Goal: Task Accomplishment & Management: Use online tool/utility

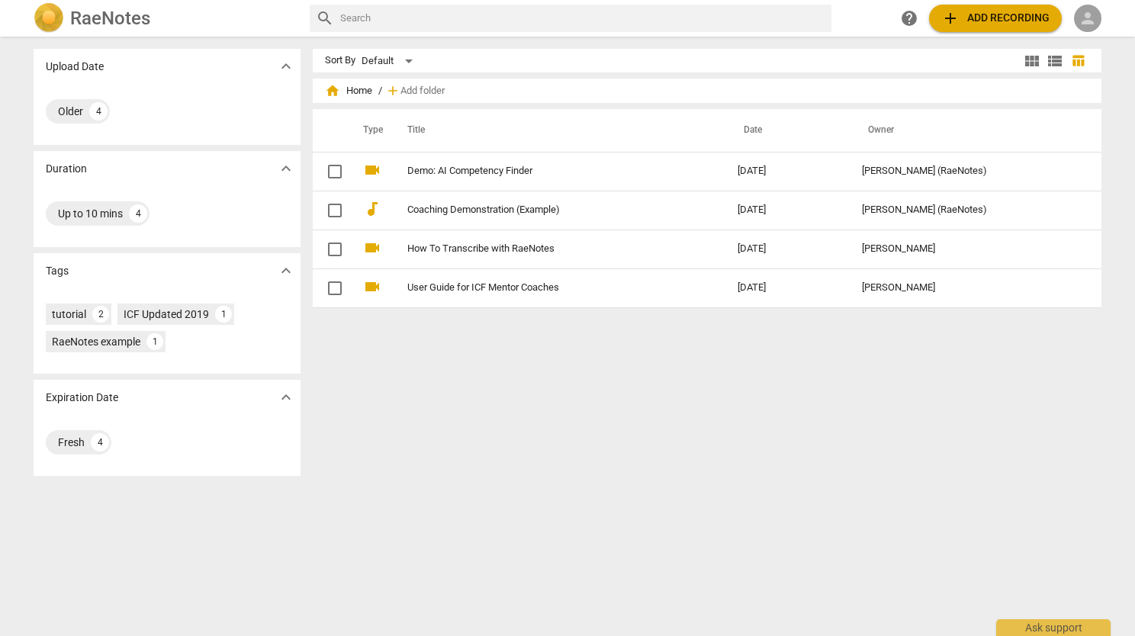
click at [1088, 16] on span "person" at bounding box center [1088, 18] width 18 height 18
click at [1102, 31] on li "Login" at bounding box center [1096, 36] width 55 height 37
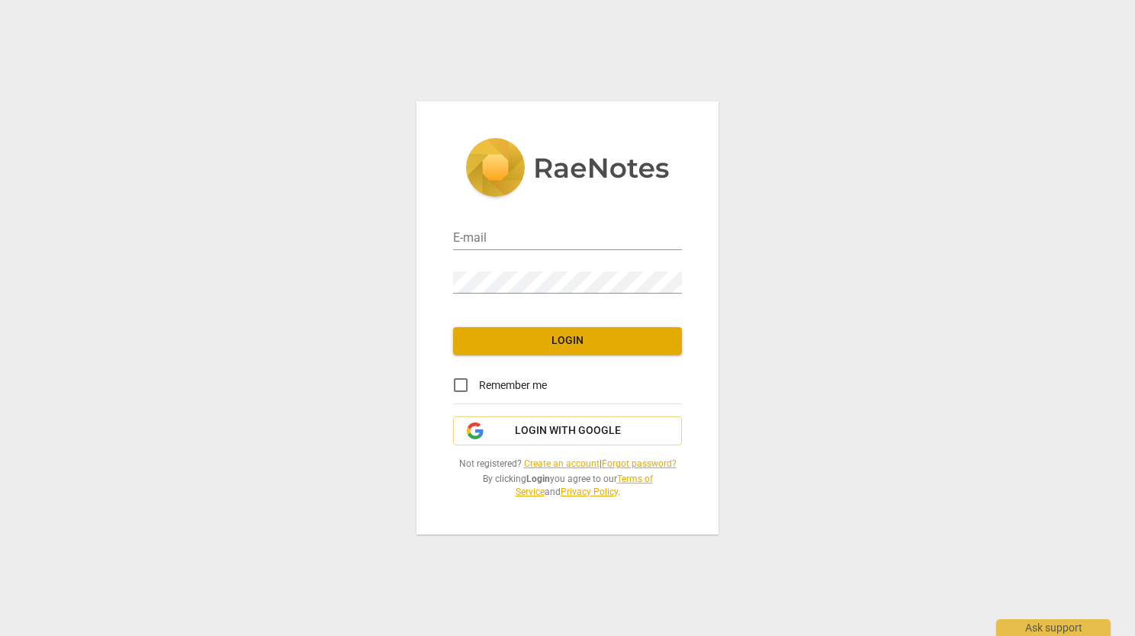
type input "[PERSON_NAME][EMAIL_ADDRESS][PERSON_NAME][DOMAIN_NAME]"
click at [353, 280] on div "E-mail [PERSON_NAME][EMAIL_ADDRESS][PERSON_NAME][DOMAIN_NAME] Password Login Re…" at bounding box center [567, 318] width 1135 height 636
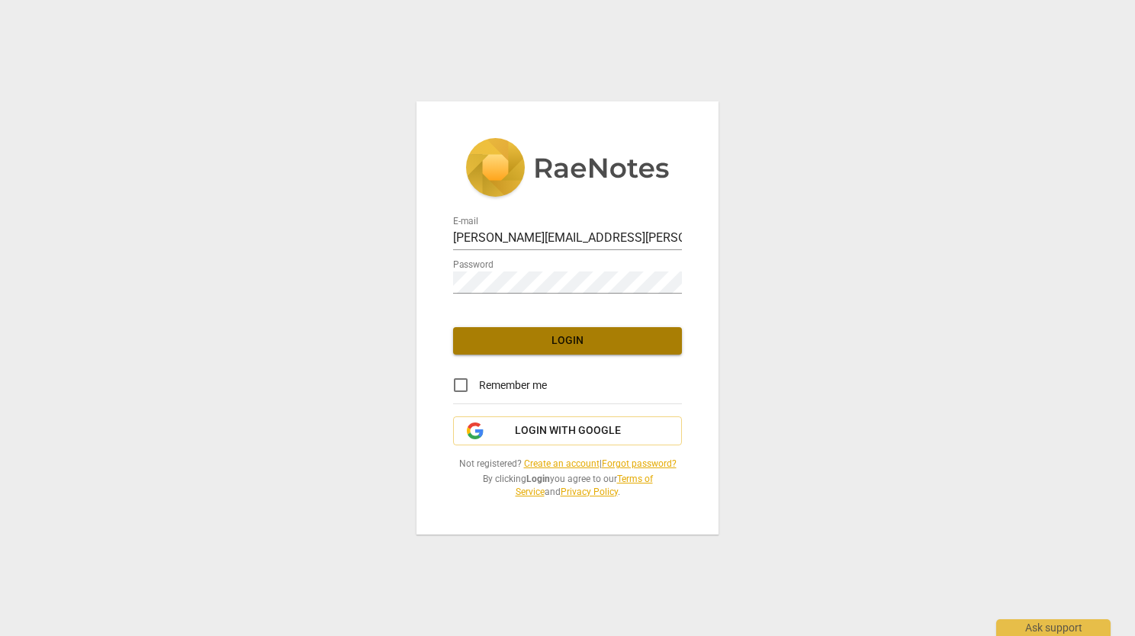
click at [495, 342] on span "Login" at bounding box center [567, 340] width 204 height 15
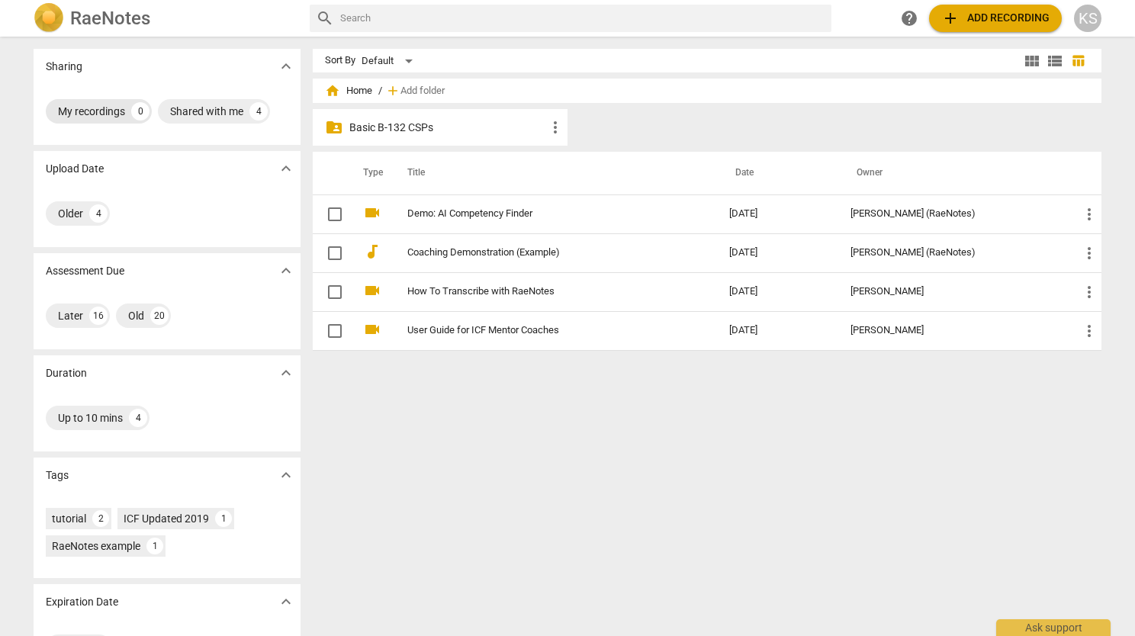
click at [76, 102] on div "My recordings 0" at bounding box center [99, 111] width 106 height 24
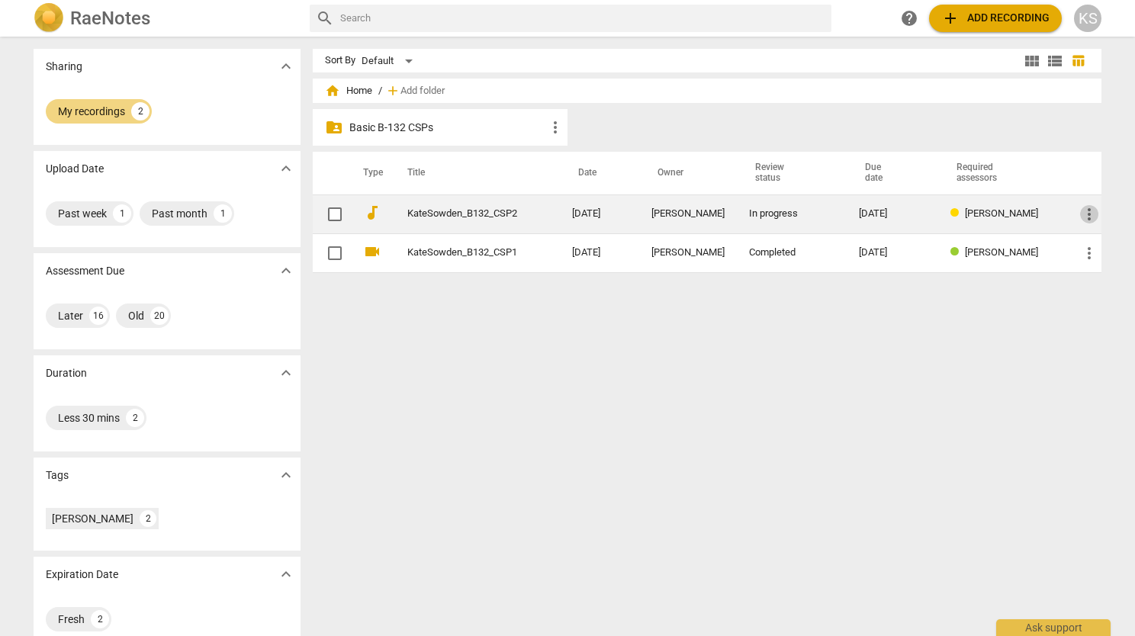
click at [1086, 215] on span "more_vert" at bounding box center [1089, 214] width 18 height 18
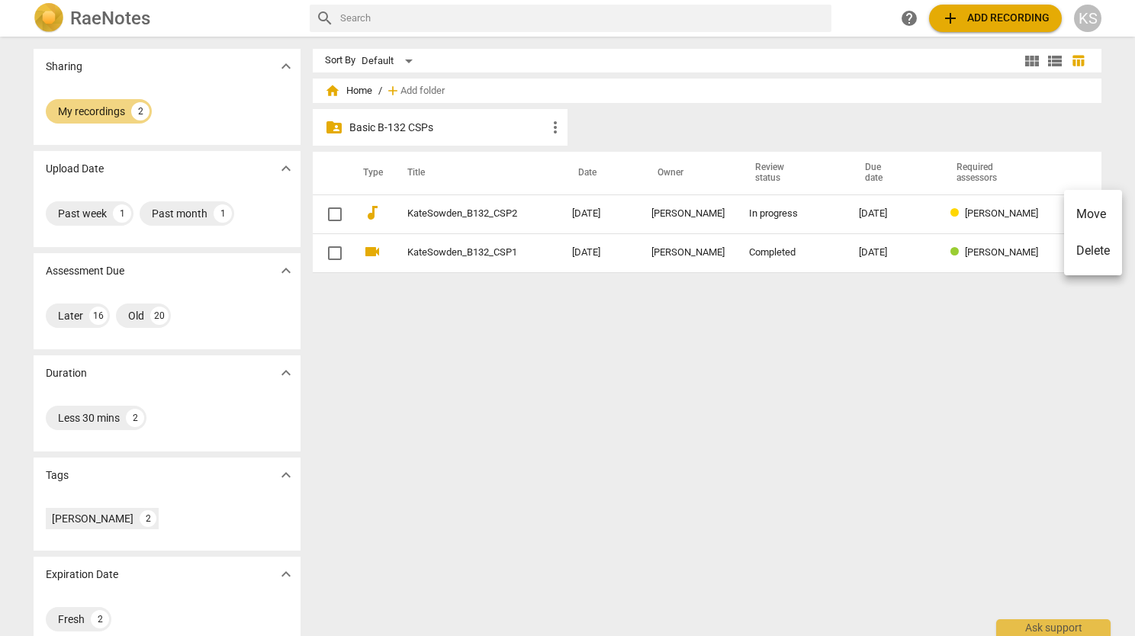
click at [472, 216] on div at bounding box center [567, 318] width 1135 height 636
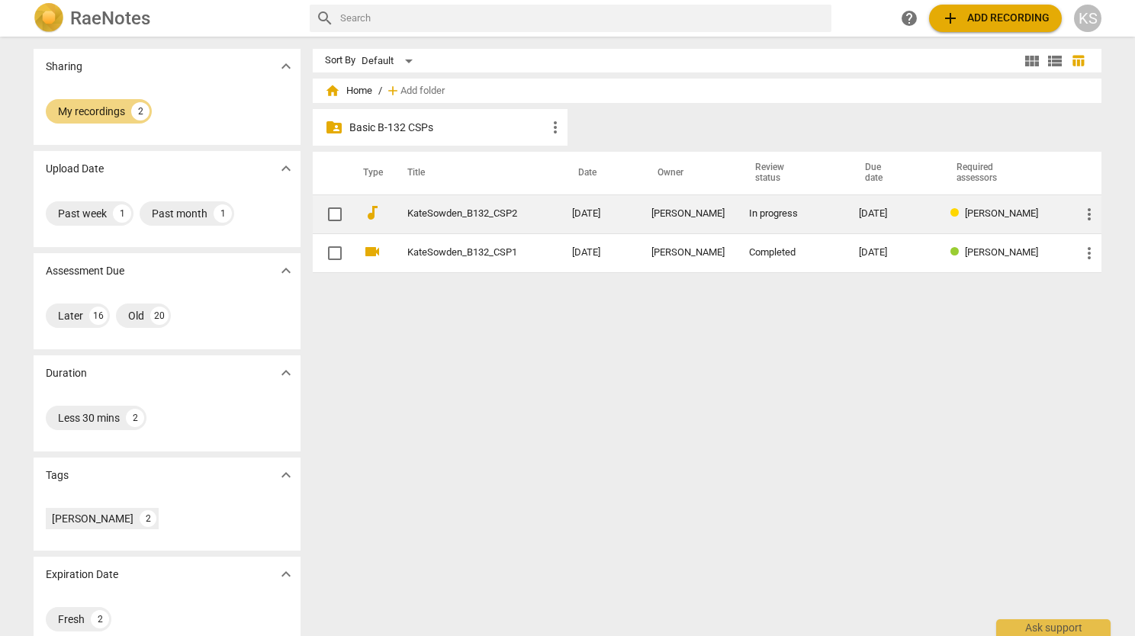
click at [472, 214] on link "KateSowden_B132_CSP2" at bounding box center [462, 213] width 110 height 11
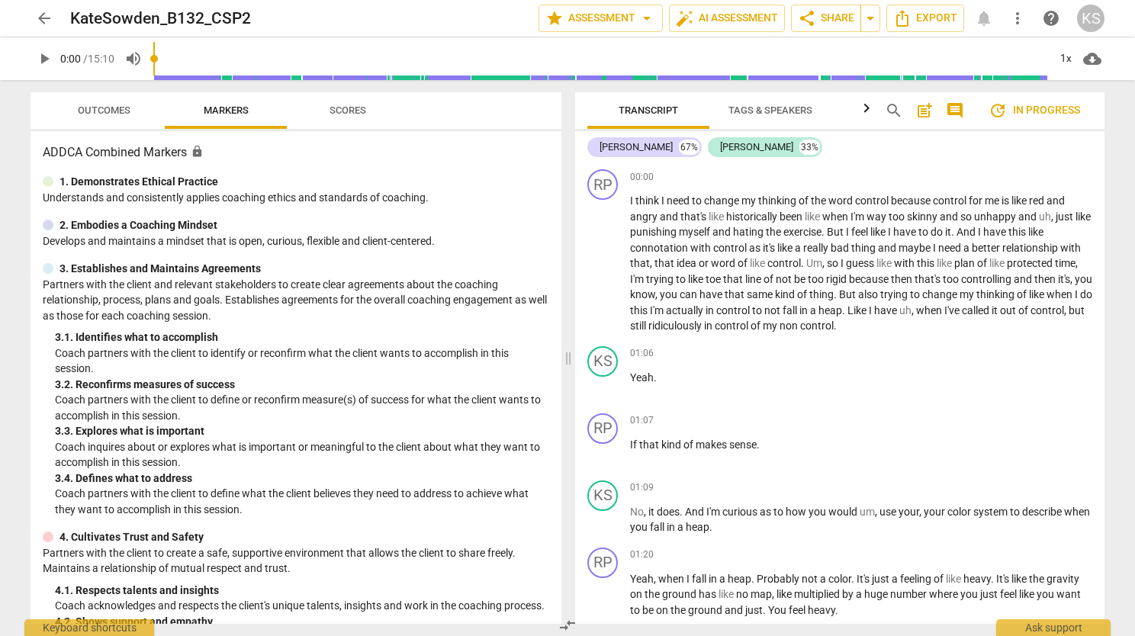
click at [928, 110] on span "post_add" at bounding box center [924, 110] width 18 height 18
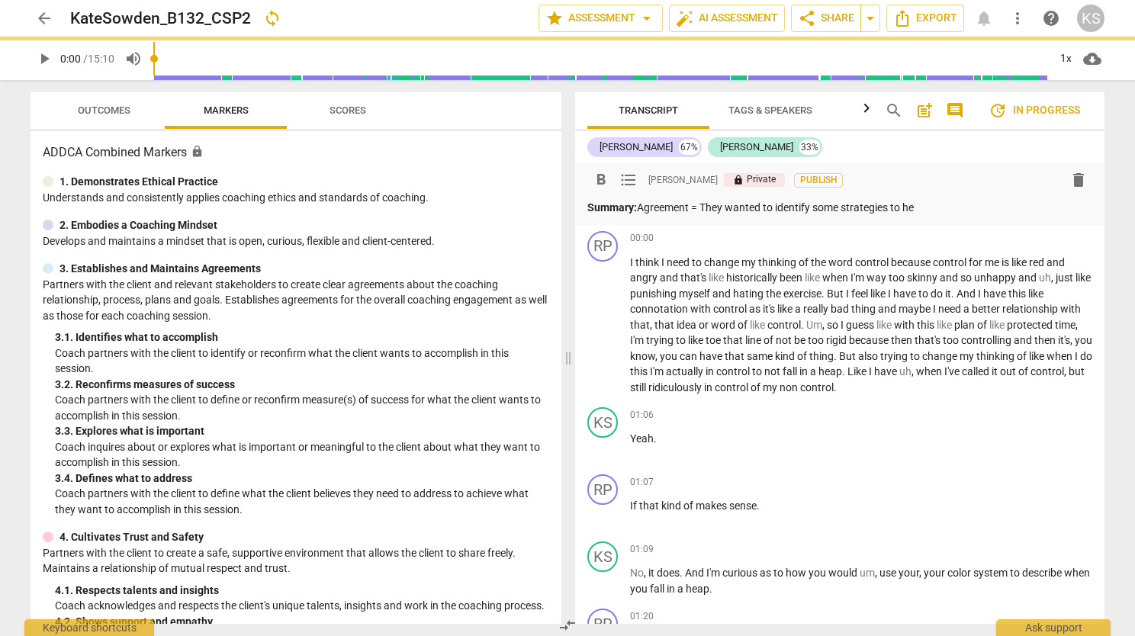
click at [713, 208] on p "Summary: Agreement = They wanted to identify some strategies to he" at bounding box center [839, 208] width 505 height 16
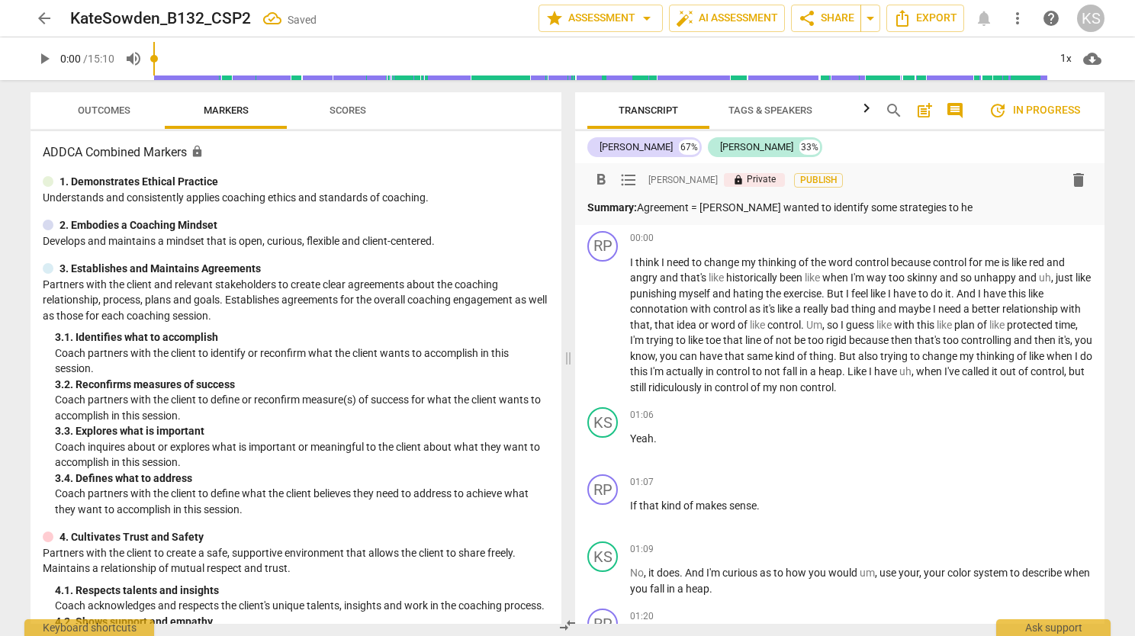
click at [971, 204] on p "Summary: Agreement = [PERSON_NAME] wanted to identify some strategies to he" at bounding box center [839, 208] width 505 height 16
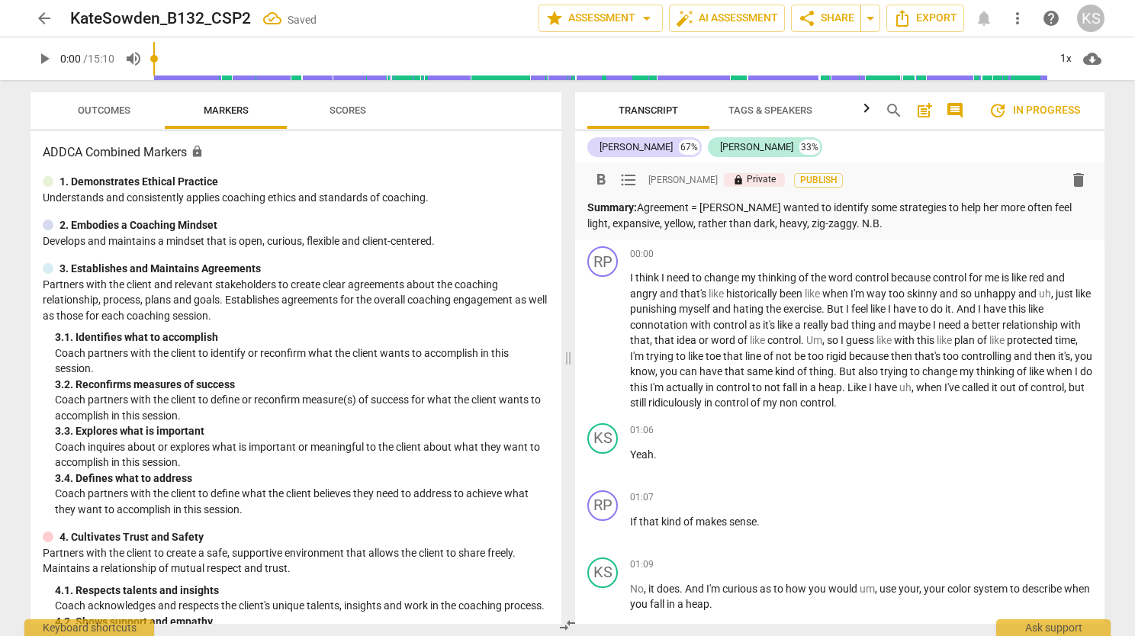
click at [859, 202] on p "Summary: Agreement = [PERSON_NAME] wanted to identify some strategies to help h…" at bounding box center [839, 215] width 505 height 31
click at [903, 208] on p "Summary: Agreement = [PERSON_NAME] wanted to identify some strategies to help h…" at bounding box center [839, 215] width 505 height 31
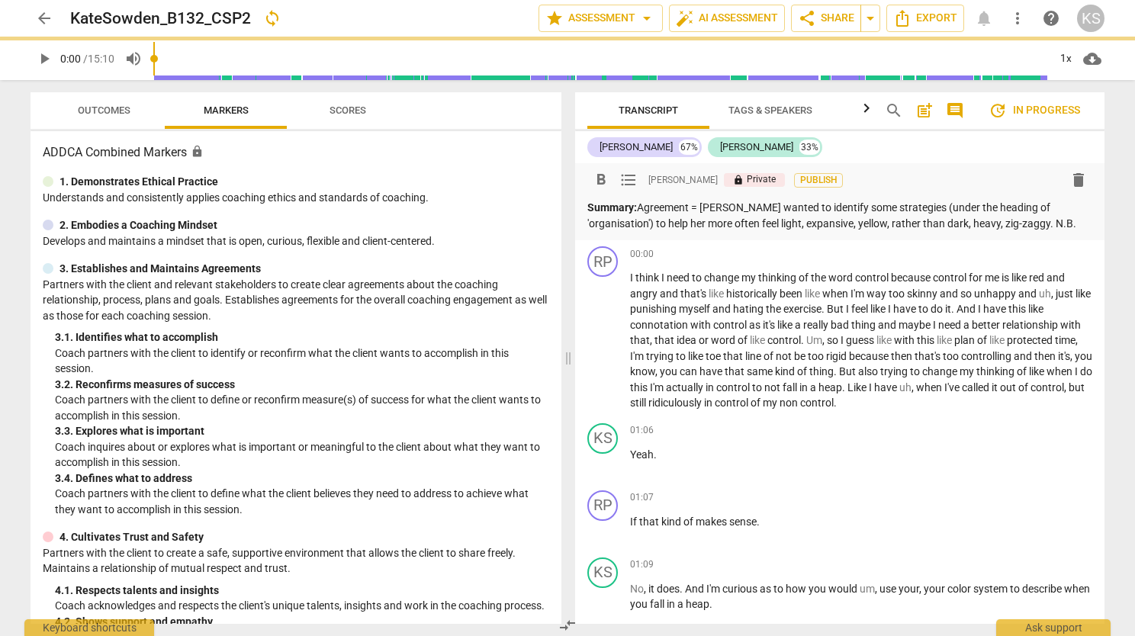
click at [1028, 219] on p "Summary: Agreement = [PERSON_NAME] wanted to identify some strategies (under th…" at bounding box center [839, 215] width 505 height 31
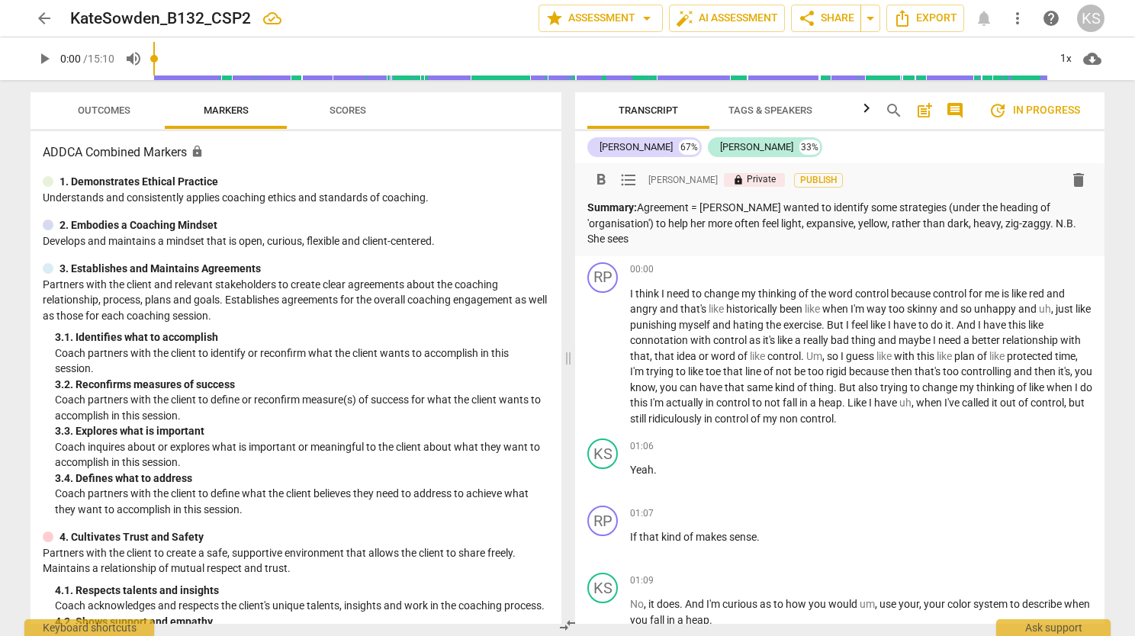
drag, startPoint x: 1012, startPoint y: 222, endPoint x: 1032, endPoint y: 229, distance: 21.0
click at [1012, 222] on p "Summary: Agreement = [PERSON_NAME] wanted to identify some strategies (under th…" at bounding box center [839, 223] width 505 height 47
click at [789, 206] on p "Summary: Agreement = [PERSON_NAME] wanted to identify some strategies (under th…" at bounding box center [839, 223] width 505 height 47
click at [830, 204] on p "Summary: Agreement = [PERSON_NAME] wanted to work on 'organisation' identify so…" at bounding box center [839, 223] width 505 height 47
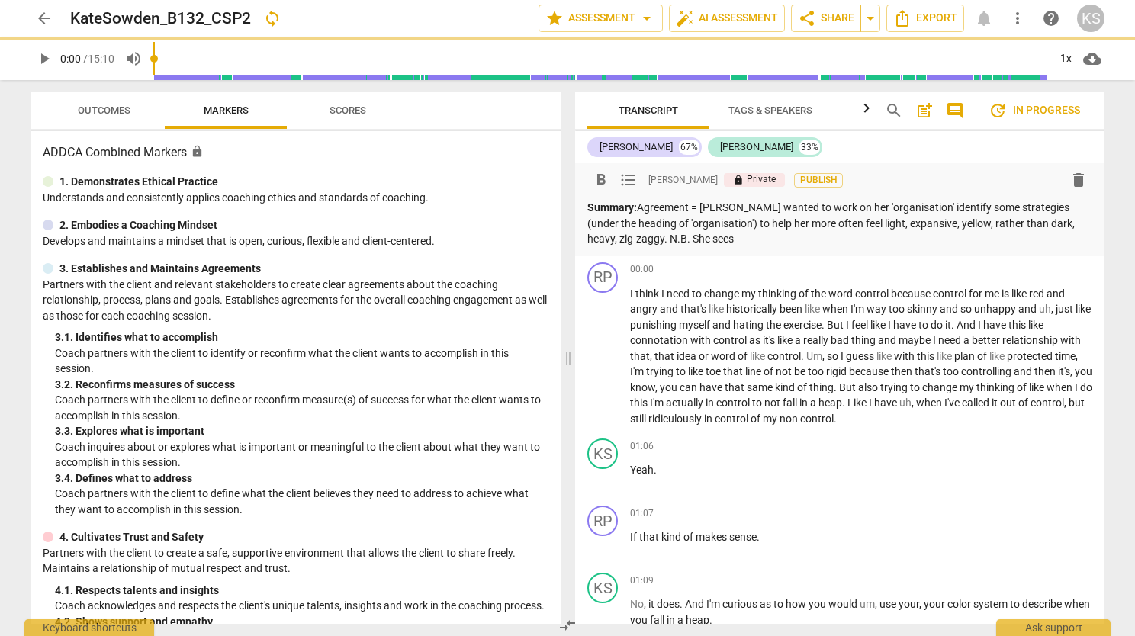
click at [914, 205] on p "Summary: Agreement = [PERSON_NAME] wanted to work on her 'organisation' identif…" at bounding box center [839, 223] width 505 height 47
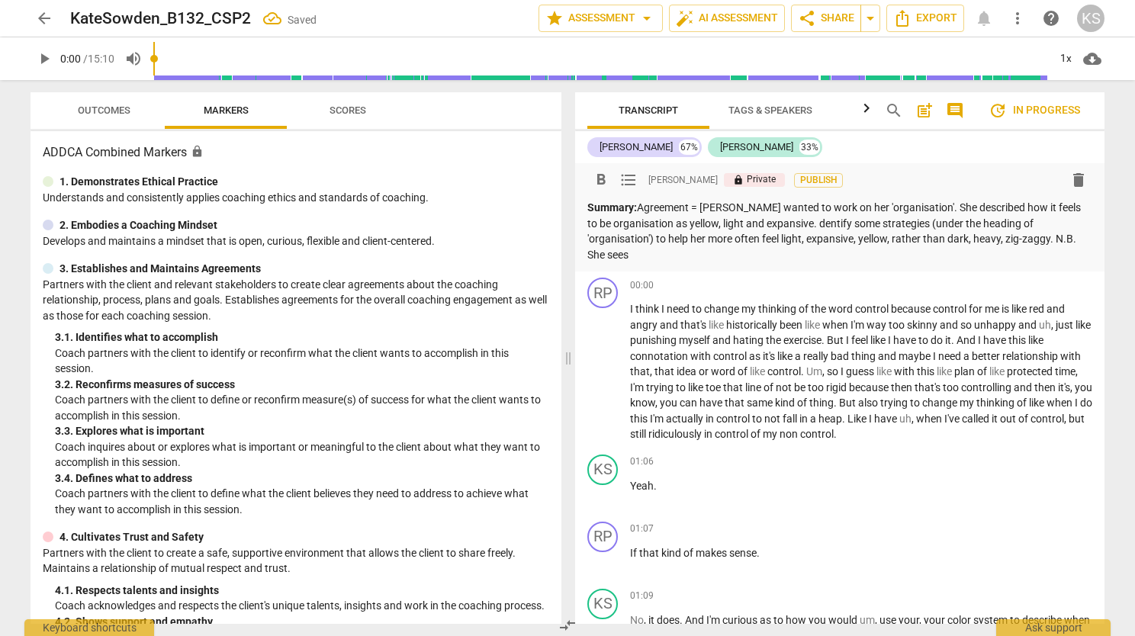
click at [938, 204] on p "Summary: Agreement = [PERSON_NAME] wanted to work on her 'organisation'. She de…" at bounding box center [839, 231] width 505 height 63
click at [855, 227] on p "Summary: Agreement = [PERSON_NAME] wanted to work on her 'organisation'. She se…" at bounding box center [839, 231] width 505 height 63
click at [985, 220] on p "Summary: Agreement = [PERSON_NAME] wanted to work on her 'organisation'. She se…" at bounding box center [839, 231] width 505 height 63
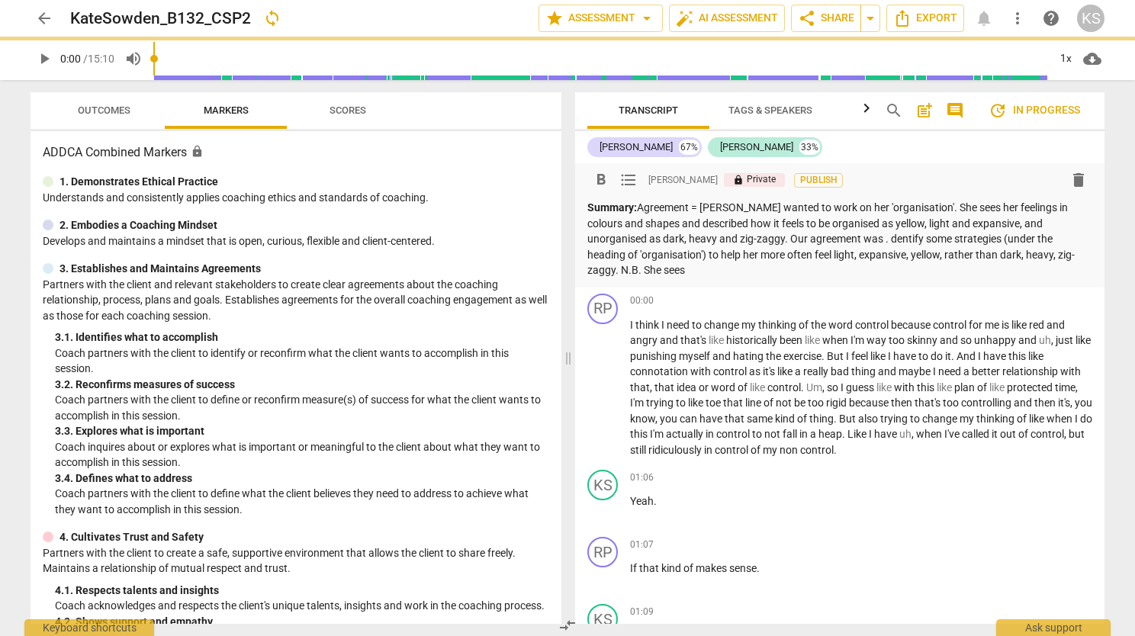
click at [709, 211] on p "Summary: Agreement = [PERSON_NAME] wanted to work on her 'organisation'. She se…" at bounding box center [839, 239] width 505 height 79
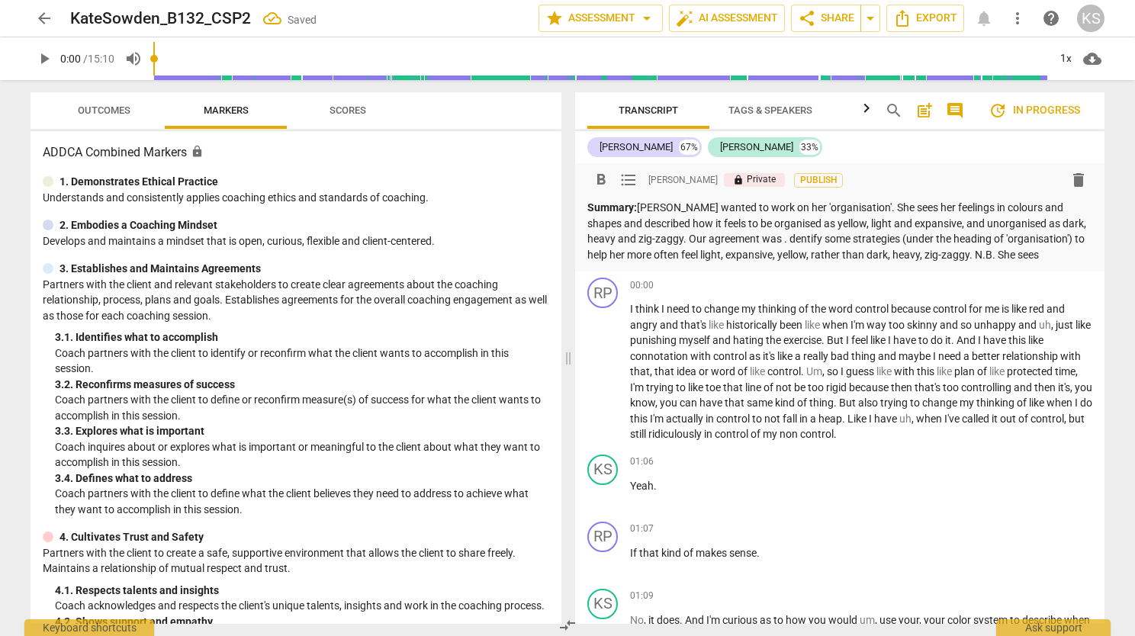
click at [681, 211] on p "Summary: [PERSON_NAME] wanted to work on her 'organisation'. She sees her feeli…" at bounding box center [839, 231] width 505 height 63
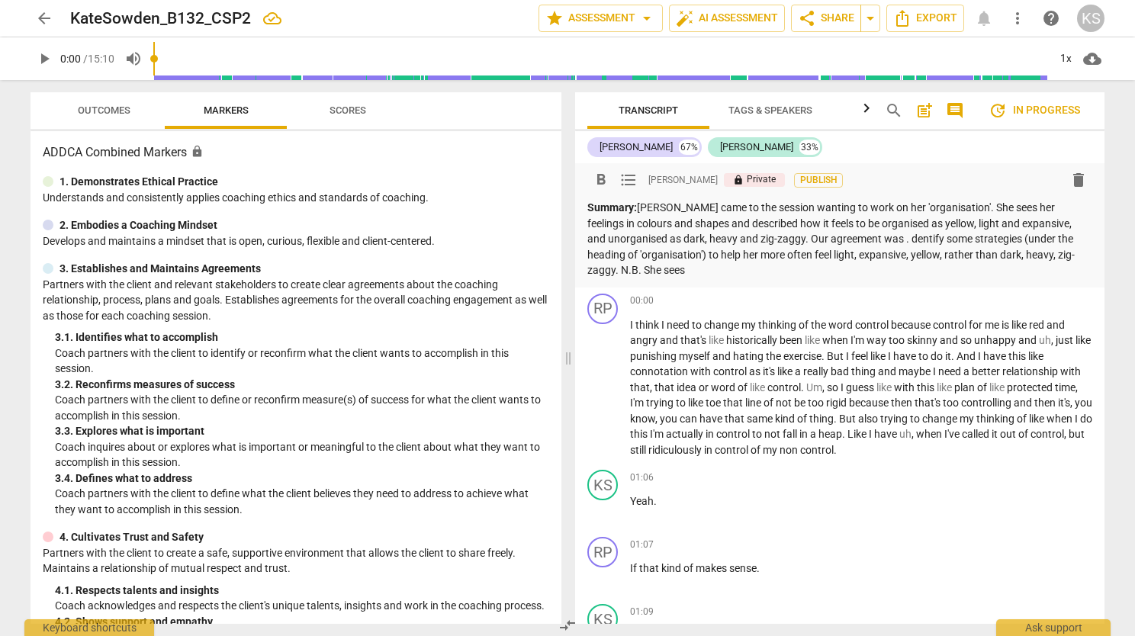
click at [886, 243] on p "Summary: [PERSON_NAME] came to the session wanting to work on her 'organisation…" at bounding box center [839, 239] width 505 height 79
click at [758, 258] on p "Summary: [PERSON_NAME] came to the session wanting to work on her 'organisation…" at bounding box center [839, 239] width 505 height 79
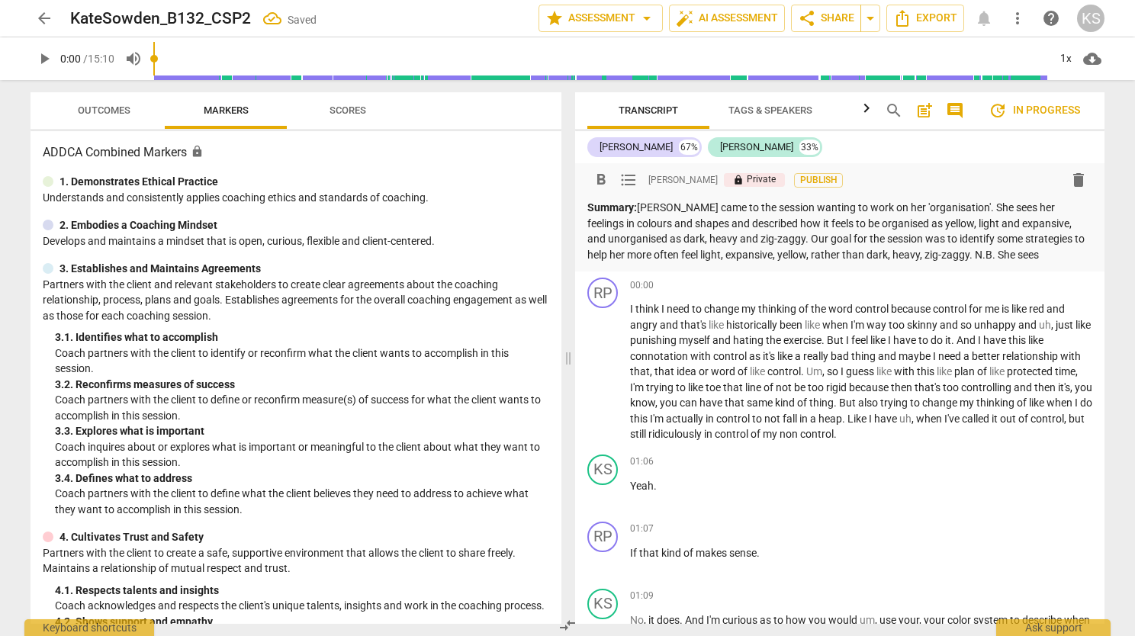
drag, startPoint x: 629, startPoint y: 252, endPoint x: 658, endPoint y: 256, distance: 28.6
click at [634, 254] on p "Summary: [PERSON_NAME] came to the session wanting to work on her 'organisation…" at bounding box center [839, 231] width 505 height 63
click at [736, 255] on p "Summary: [PERSON_NAME] came to the session wanting to work on her 'organisation…" at bounding box center [839, 231] width 505 height 63
click at [1044, 255] on p "Summary: [PERSON_NAME] came to the session wanting to work on her 'organisation…" at bounding box center [839, 231] width 505 height 63
click at [597, 240] on p "Summary: [PERSON_NAME] came to the session wanting to work on her 'organisation…" at bounding box center [839, 231] width 505 height 63
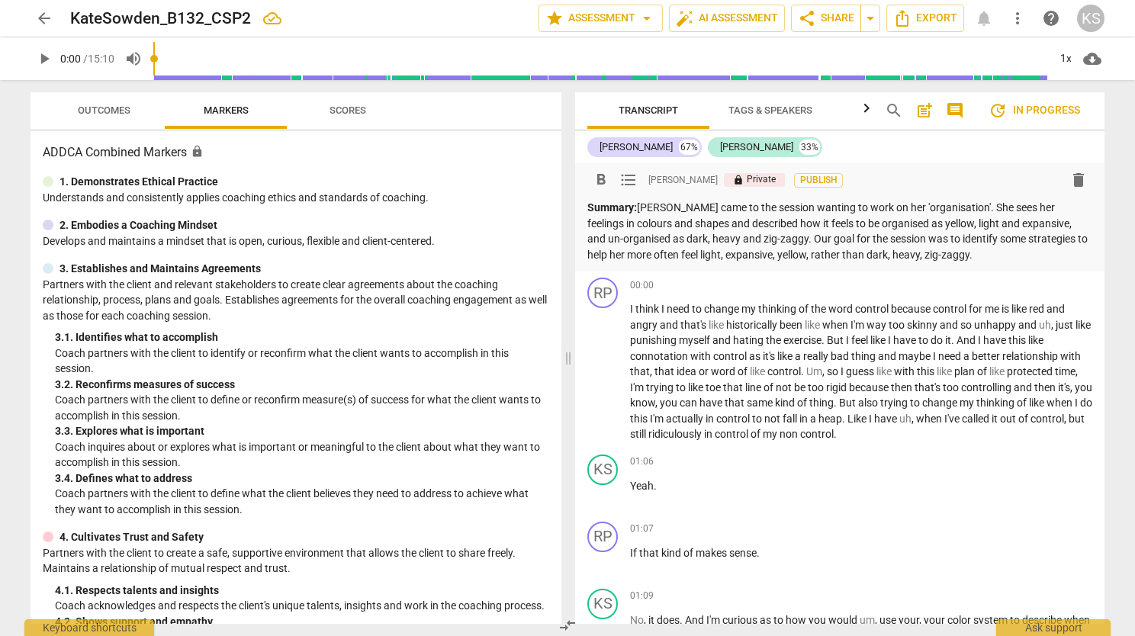
click at [1019, 256] on p "Summary: [PERSON_NAME] came to the session wanting to work on her 'organisation…" at bounding box center [839, 231] width 505 height 63
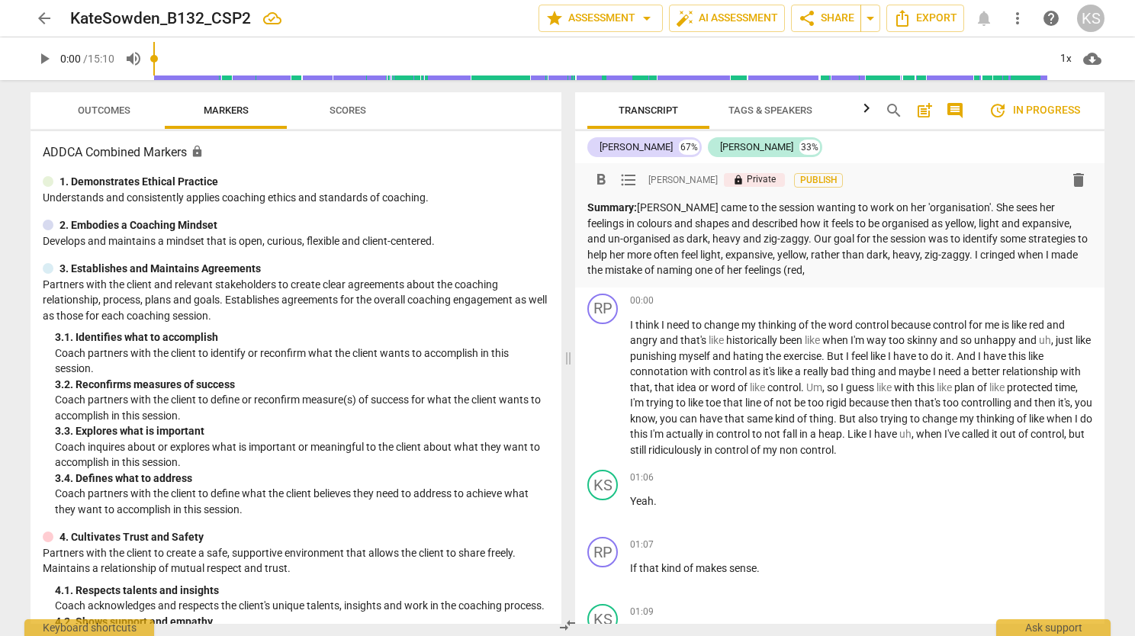
click at [957, 255] on p "Summary: [PERSON_NAME] came to the session wanting to work on her 'organisation…" at bounding box center [839, 239] width 505 height 79
click at [815, 269] on p "Summary: [PERSON_NAME] came to the session wanting to work on her 'organisation…" at bounding box center [839, 239] width 505 height 79
click at [761, 268] on p "Summary: [PERSON_NAME] came to the session wanting to work on her 'organisation…" at bounding box center [839, 239] width 505 height 79
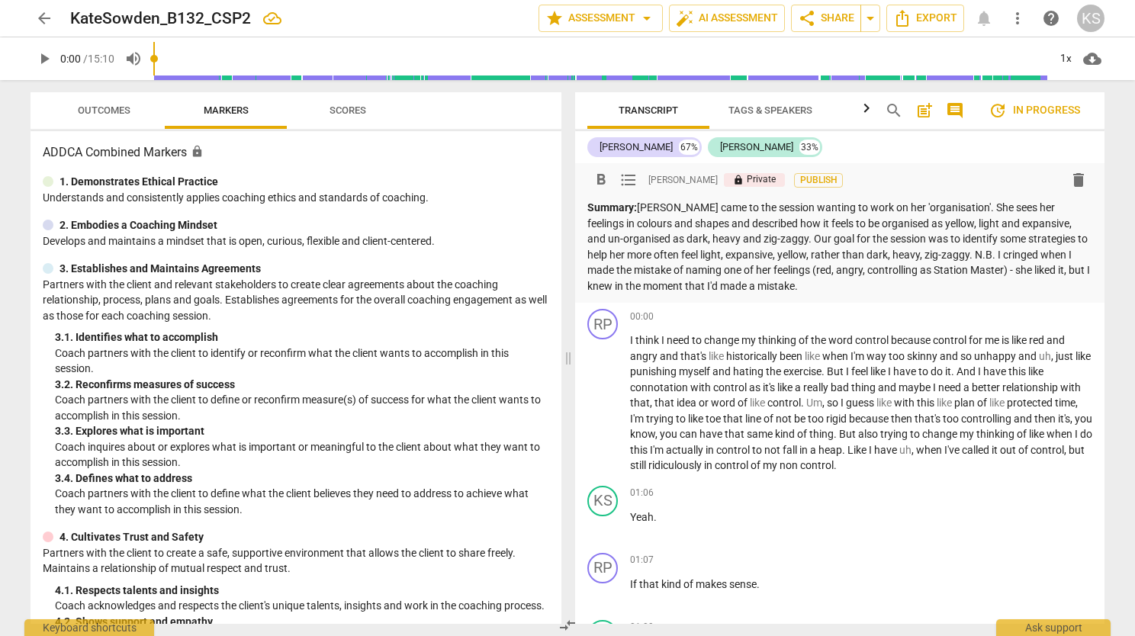
click at [910, 269] on p "Summary: [PERSON_NAME] came to the session wanting to work on her 'organisation…" at bounding box center [839, 247] width 505 height 94
click at [980, 269] on p "Summary: [PERSON_NAME] came to the session wanting to work on her 'organisation…" at bounding box center [839, 247] width 505 height 94
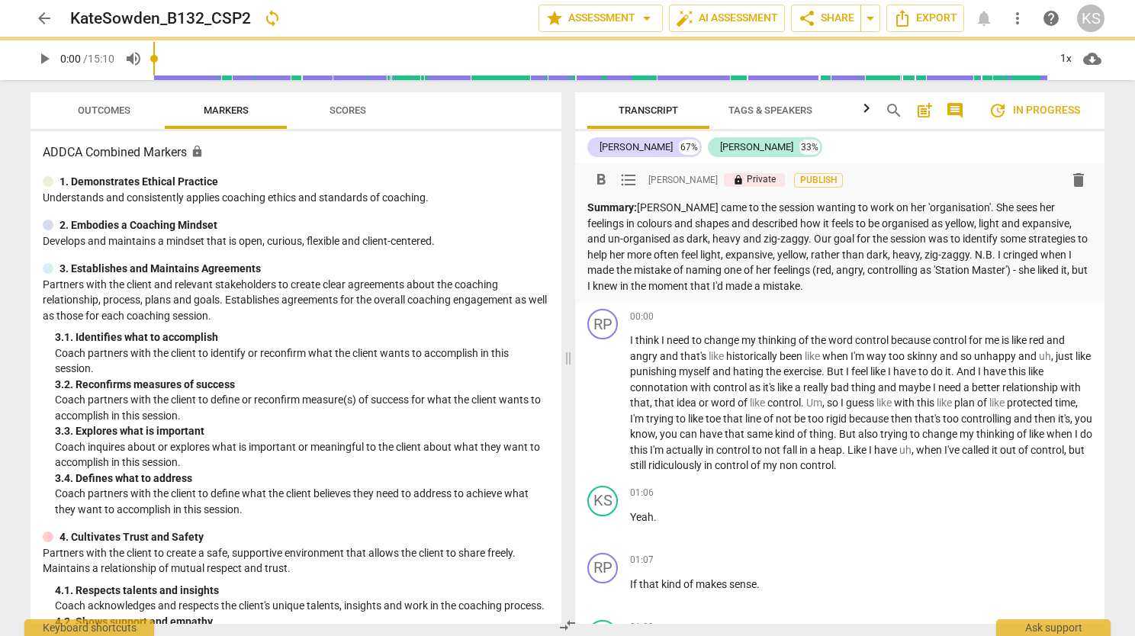
click at [839, 288] on p "Summary: [PERSON_NAME] came to the session wanting to work on her 'organisation…" at bounding box center [839, 247] width 505 height 94
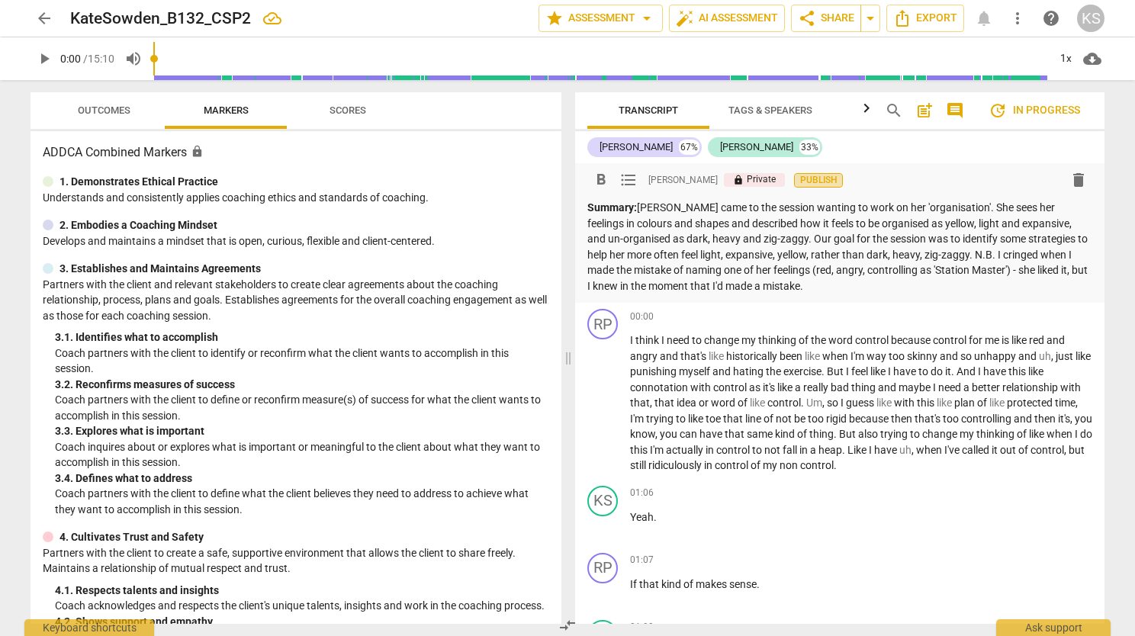
click at [807, 176] on span "Publish" at bounding box center [818, 180] width 23 height 13
click at [358, 115] on span "Scores" at bounding box center [348, 110] width 37 height 11
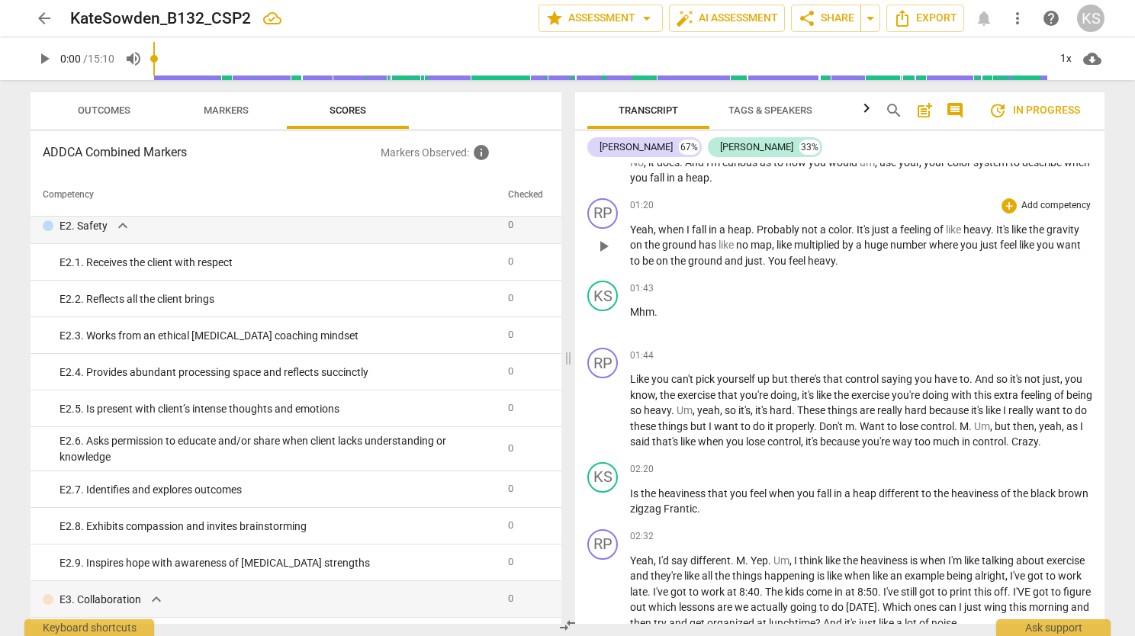
scroll to position [610, 0]
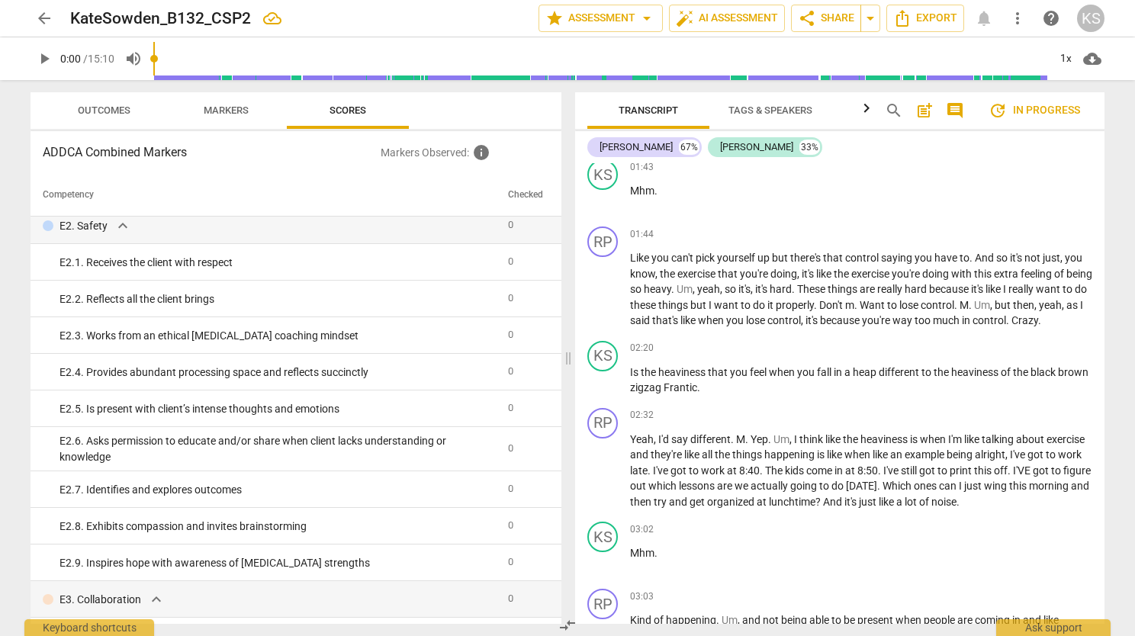
click at [1037, 114] on span "update In progress" at bounding box center [1035, 110] width 92 height 18
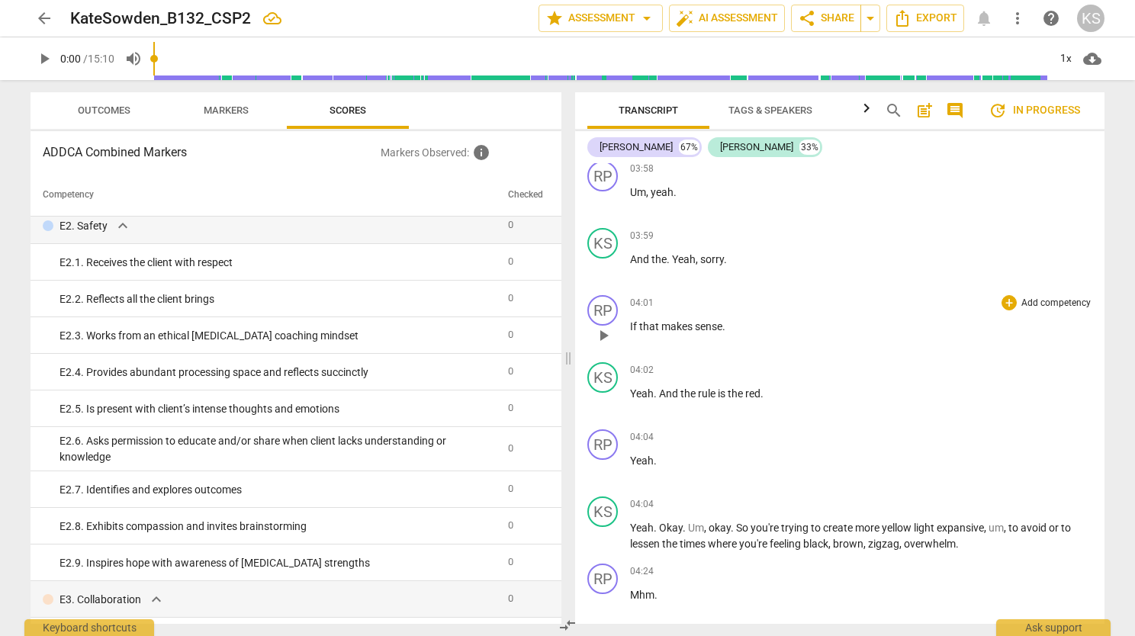
scroll to position [1199, 0]
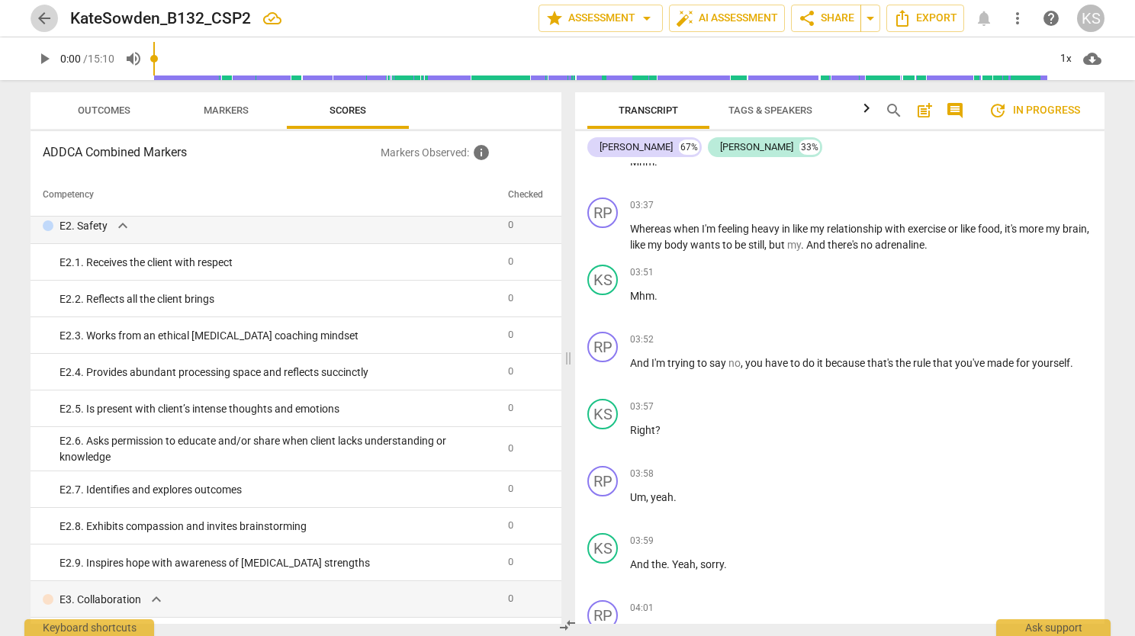
click at [41, 24] on span "arrow_back" at bounding box center [44, 18] width 18 height 18
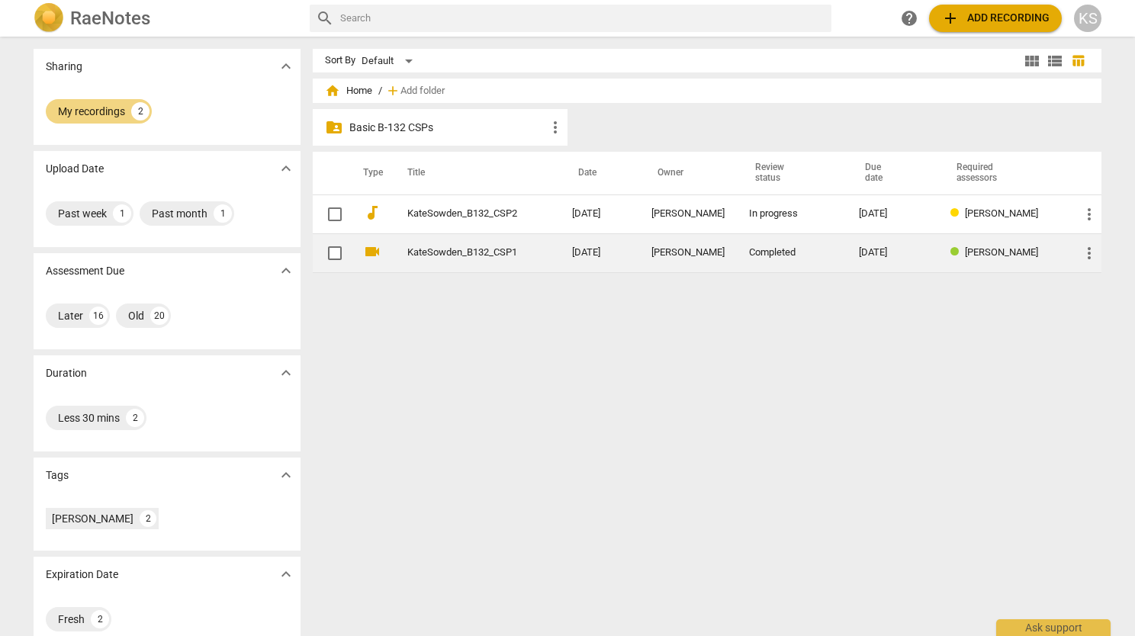
click at [503, 253] on link "KateSowden_B132_CSP1" at bounding box center [462, 252] width 110 height 11
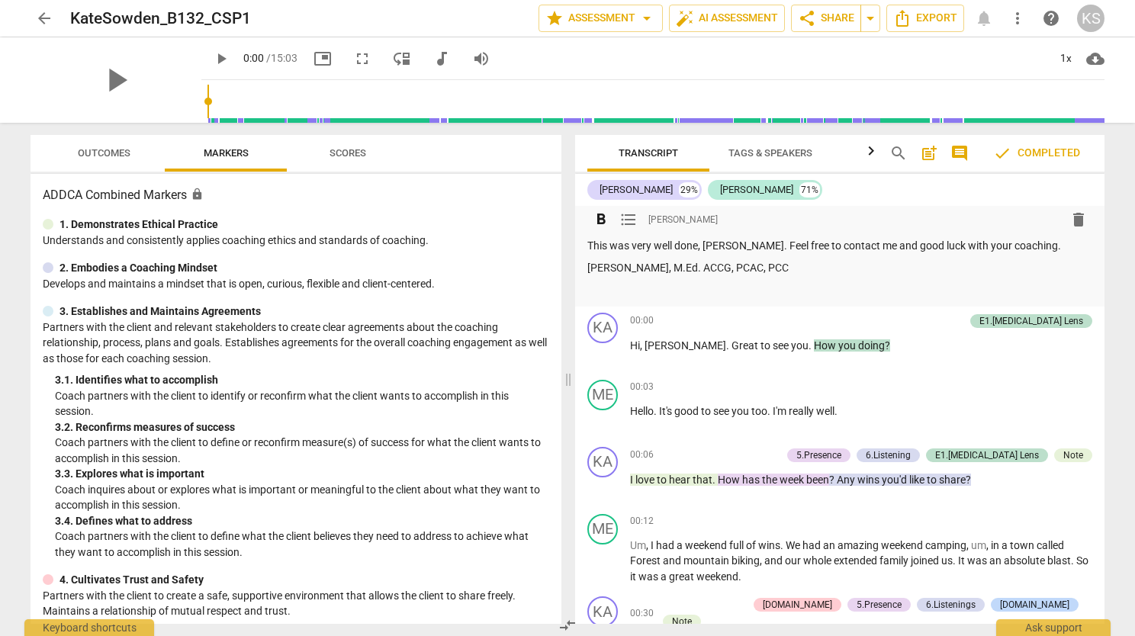
scroll to position [915, 0]
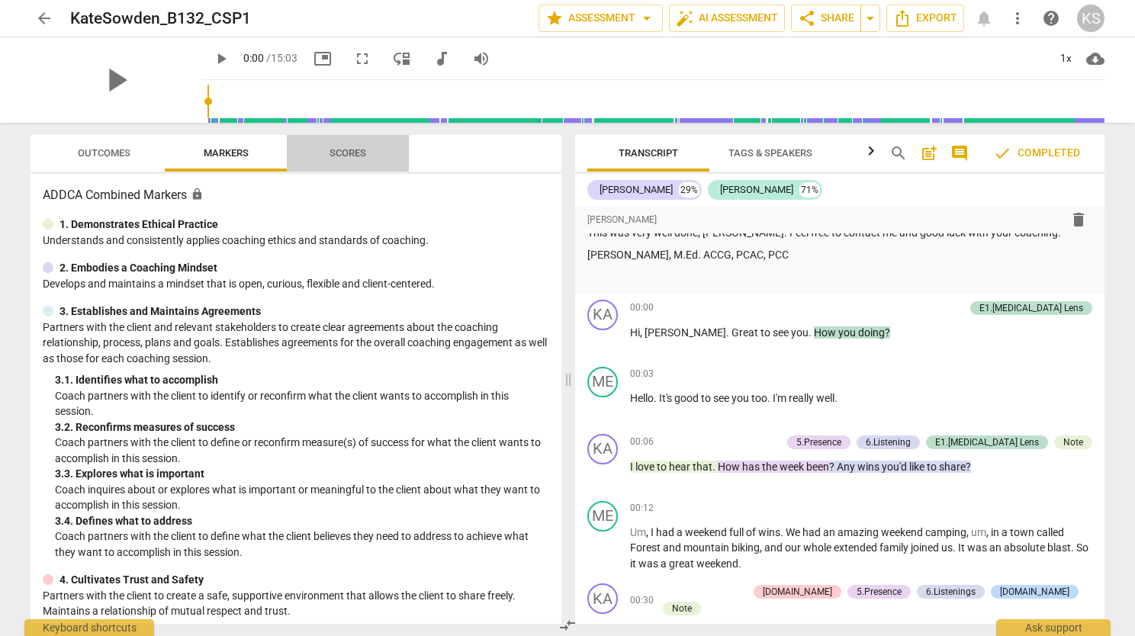
click at [335, 153] on span "Scores" at bounding box center [348, 152] width 37 height 11
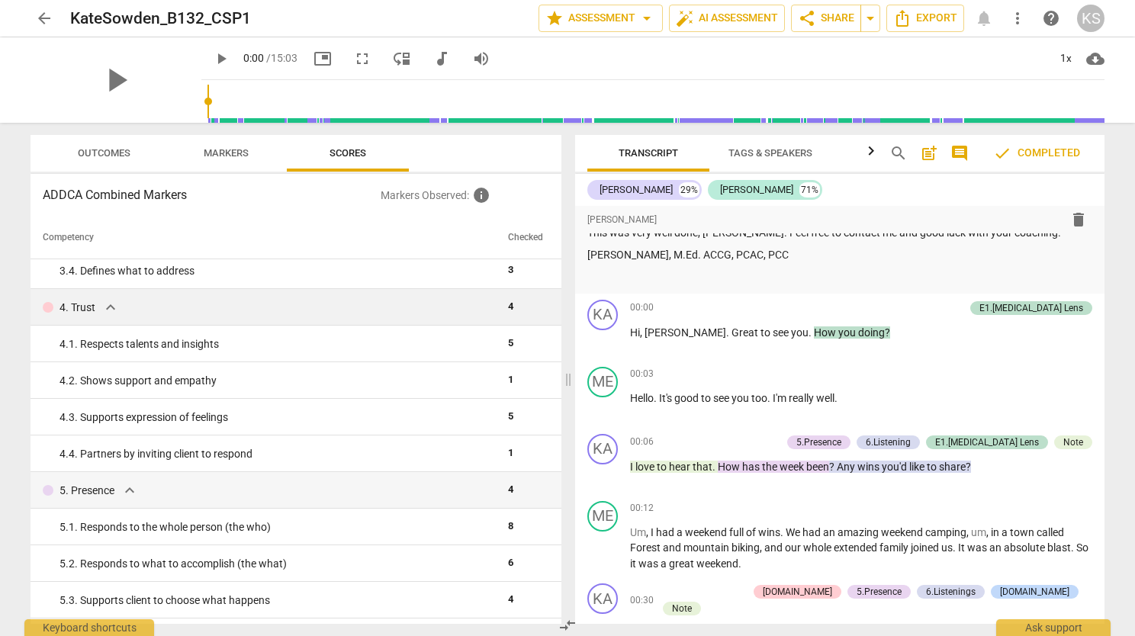
scroll to position [0, 0]
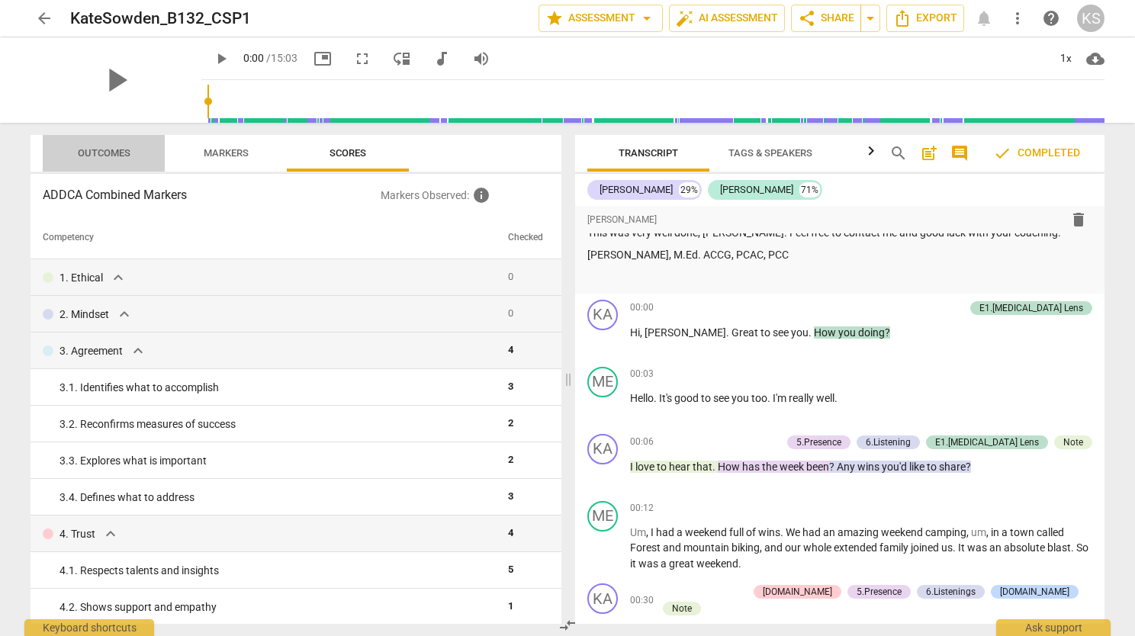
click at [99, 142] on button "Outcomes" at bounding box center [104, 153] width 122 height 37
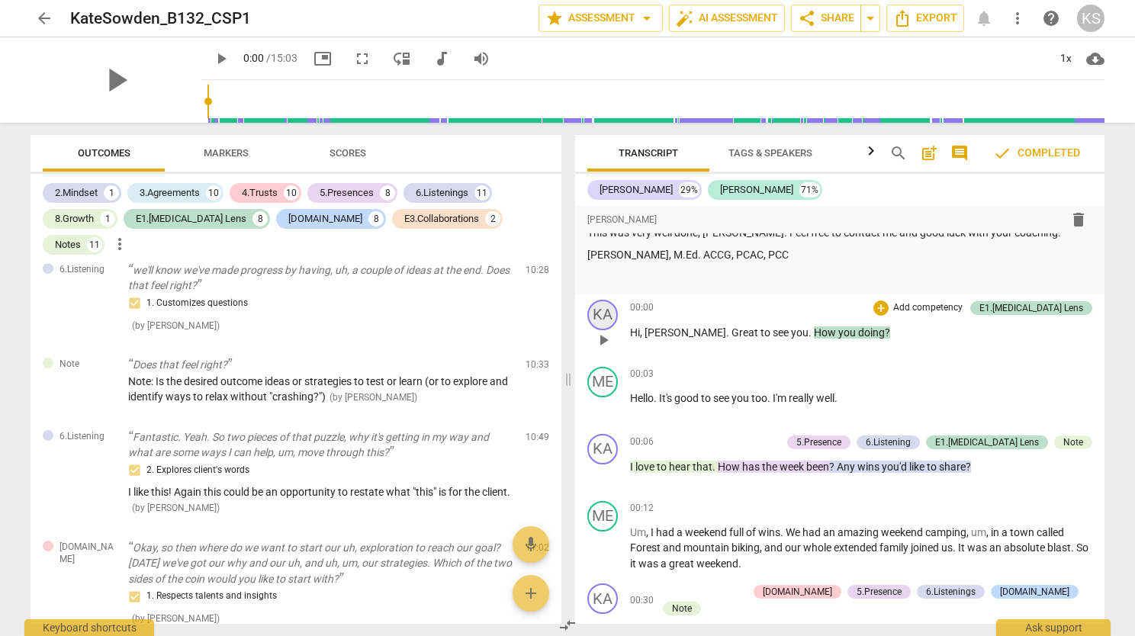
scroll to position [5335, 0]
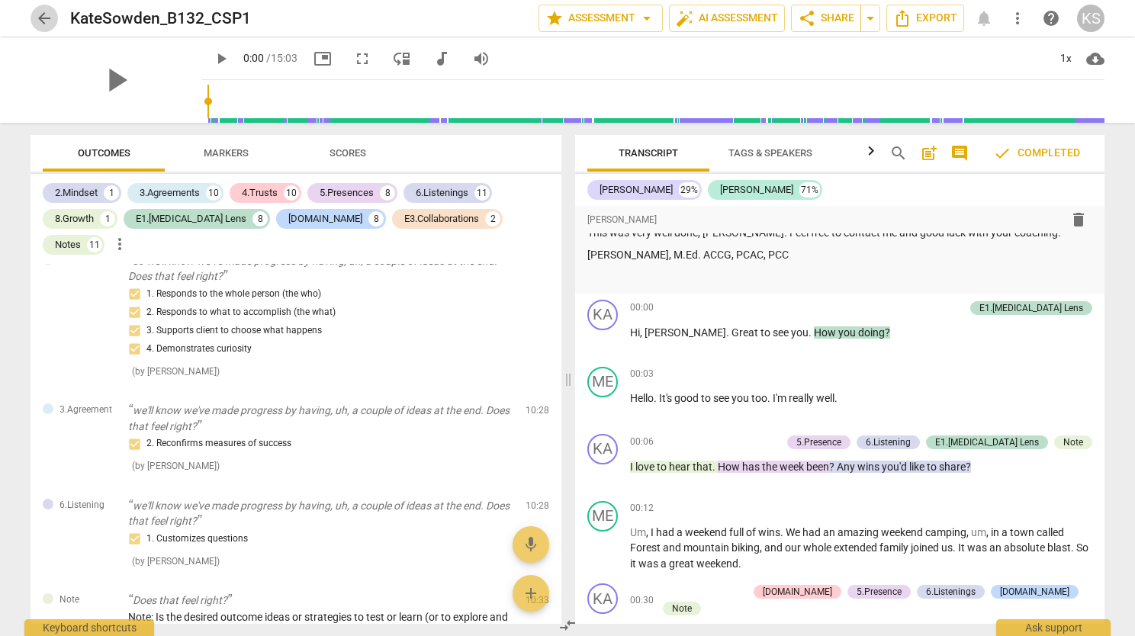
click at [39, 14] on span "arrow_back" at bounding box center [44, 18] width 18 height 18
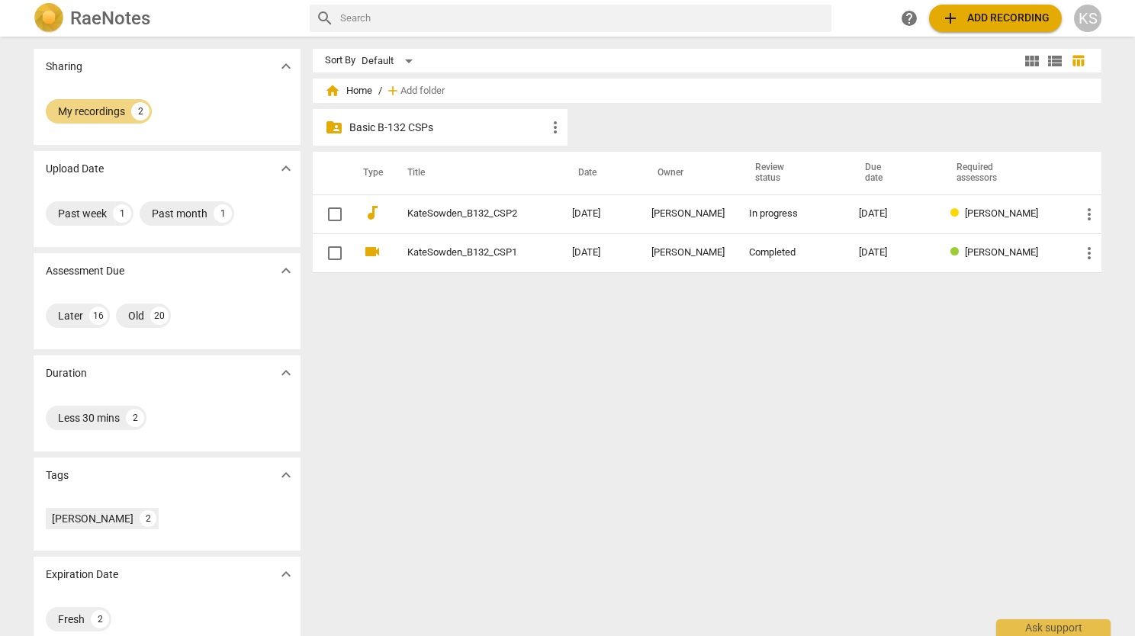
click at [393, 126] on p "Basic B-132 CSPs" at bounding box center [447, 128] width 197 height 16
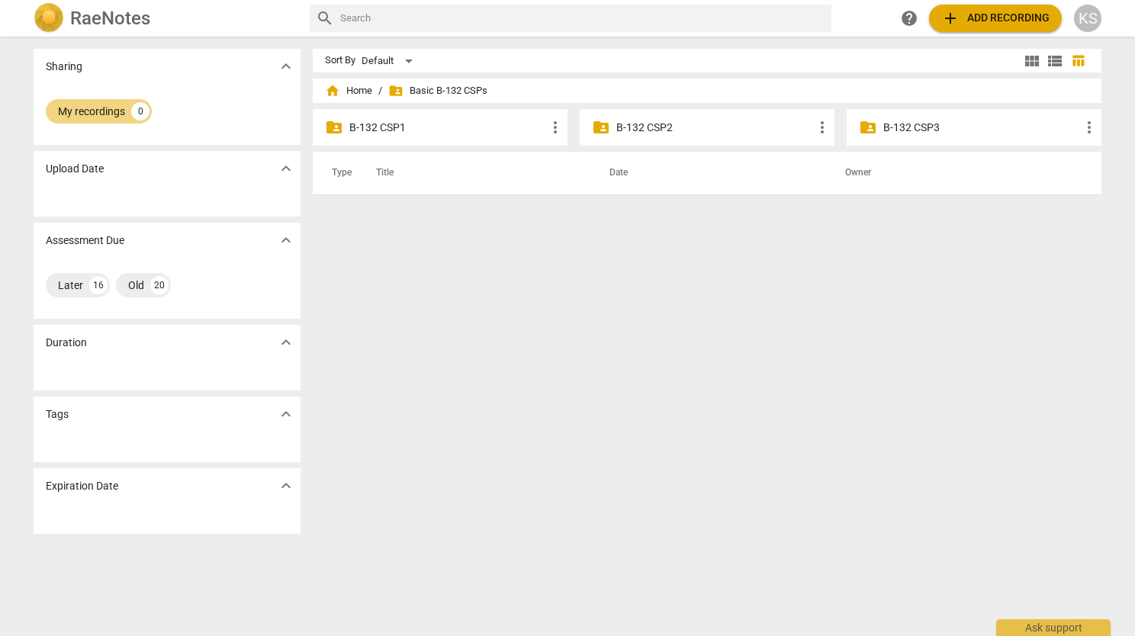
click at [628, 125] on p "B-132 CSP2" at bounding box center [714, 128] width 197 height 16
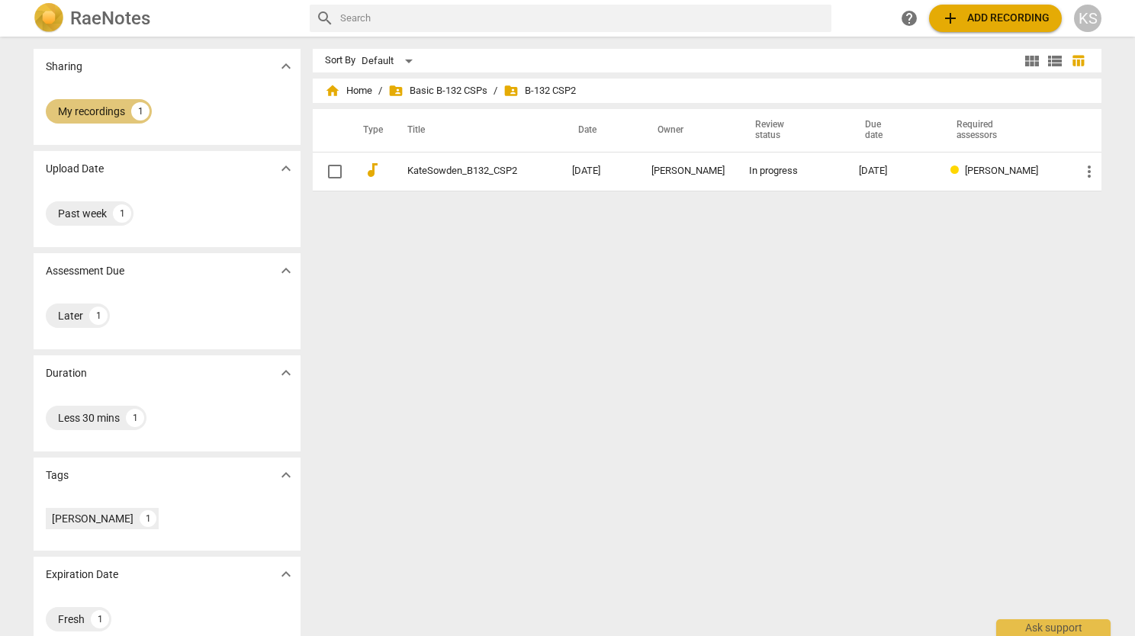
click at [75, 109] on div "My recordings" at bounding box center [91, 111] width 67 height 15
